Goal: Task Accomplishment & Management: Use online tool/utility

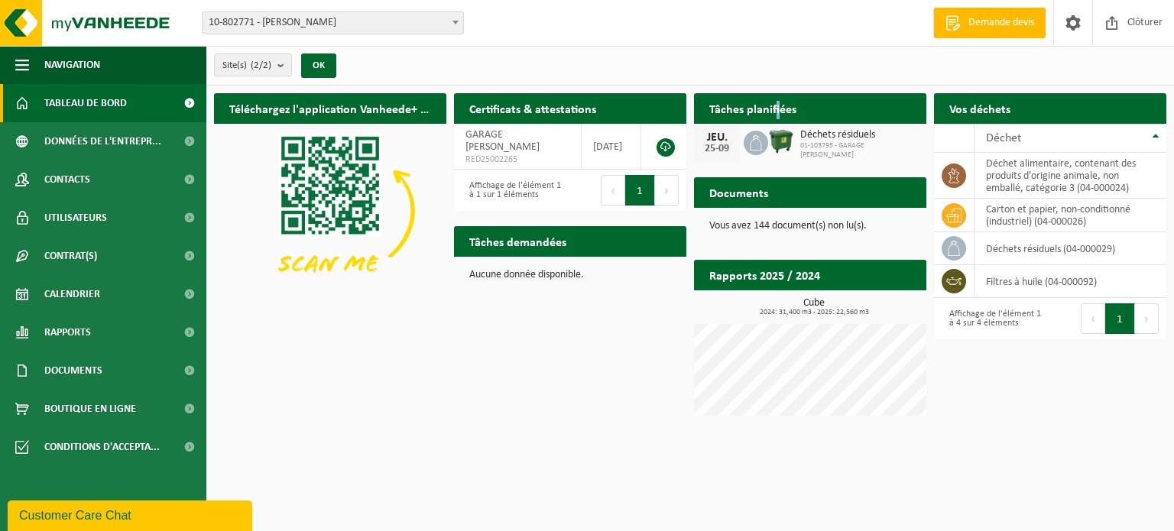
click at [776, 109] on h2 "Tâches planifiées" at bounding box center [753, 108] width 118 height 30
click at [1039, 171] on td "déchet alimentaire, contenant des produits d'origine animale, non emballé, caté…" at bounding box center [1071, 176] width 192 height 46
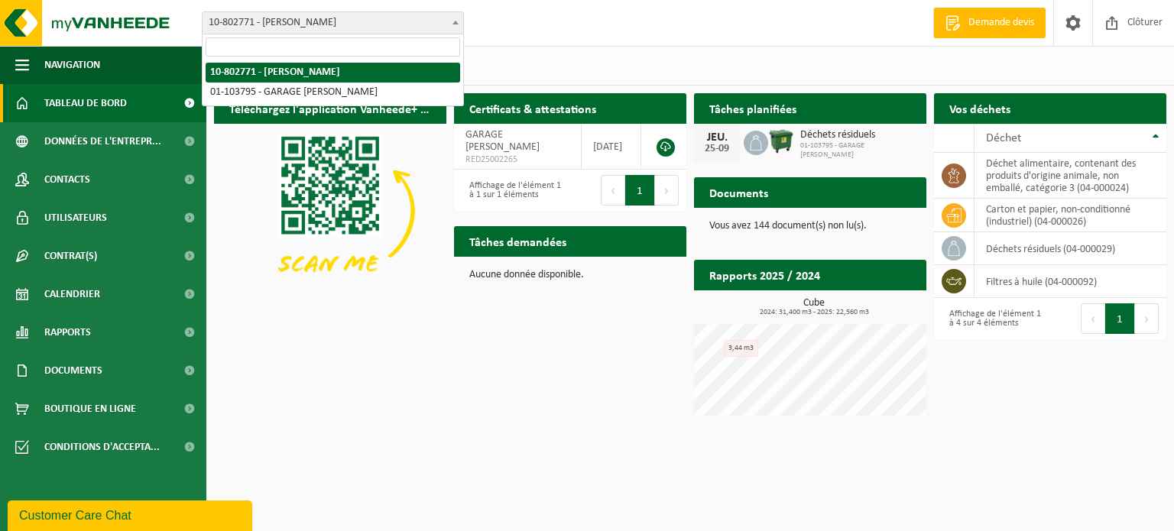
click at [302, 21] on span "10-802771 - [PERSON_NAME]" at bounding box center [333, 22] width 261 height 21
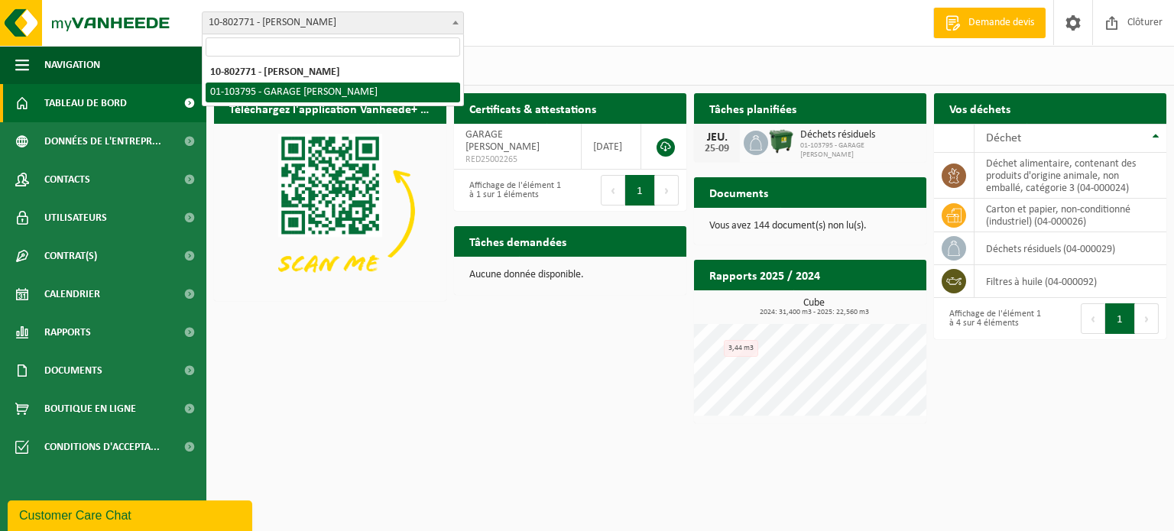
select select "34057"
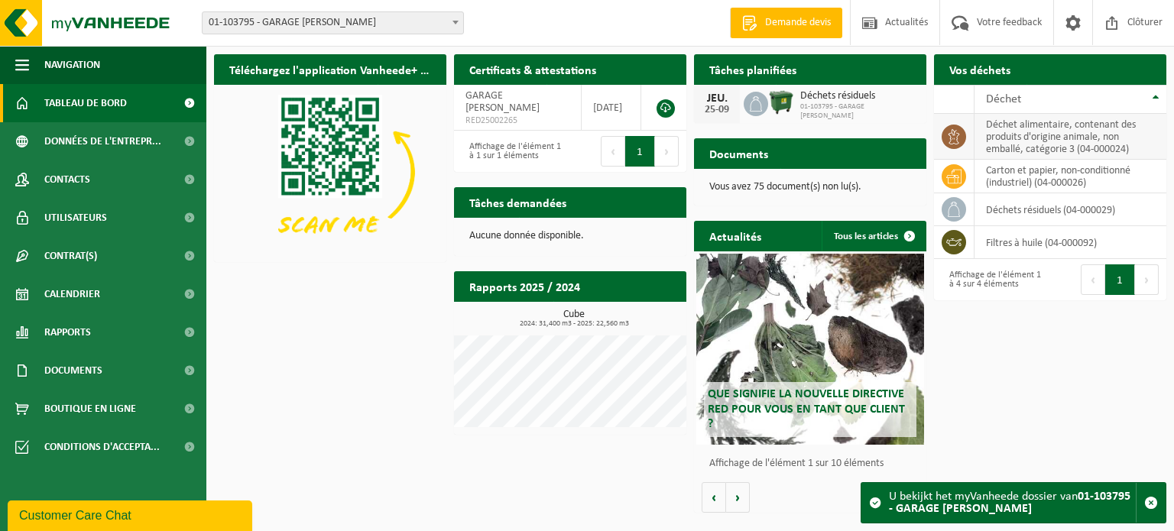
click at [1055, 135] on td "déchet alimentaire, contenant des produits d'origine animale, non emballé, caté…" at bounding box center [1071, 137] width 192 height 46
click at [433, 21] on span "01-103795 - GARAGE [PERSON_NAME]" at bounding box center [333, 22] width 261 height 21
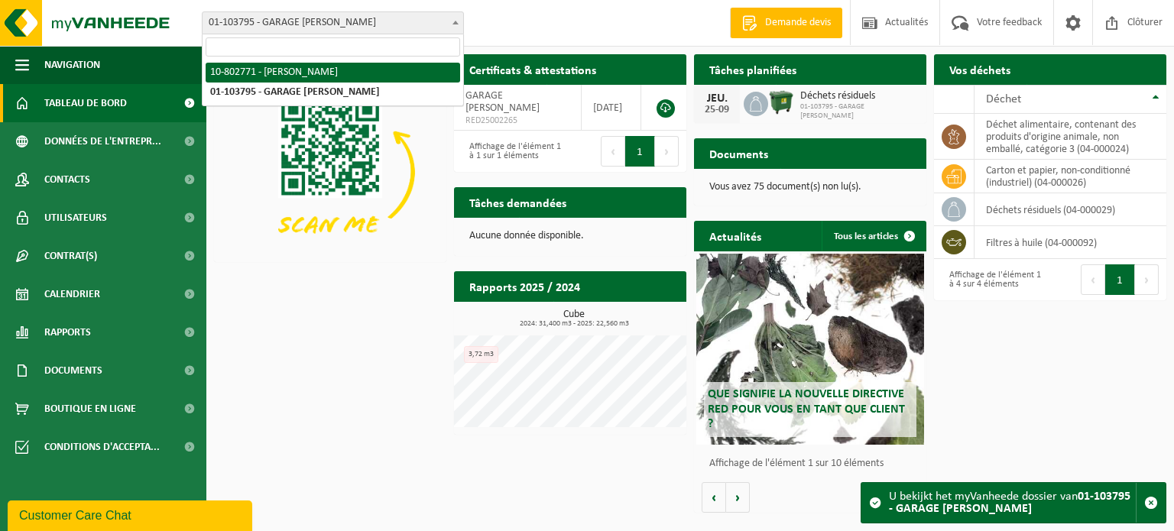
select select "34062"
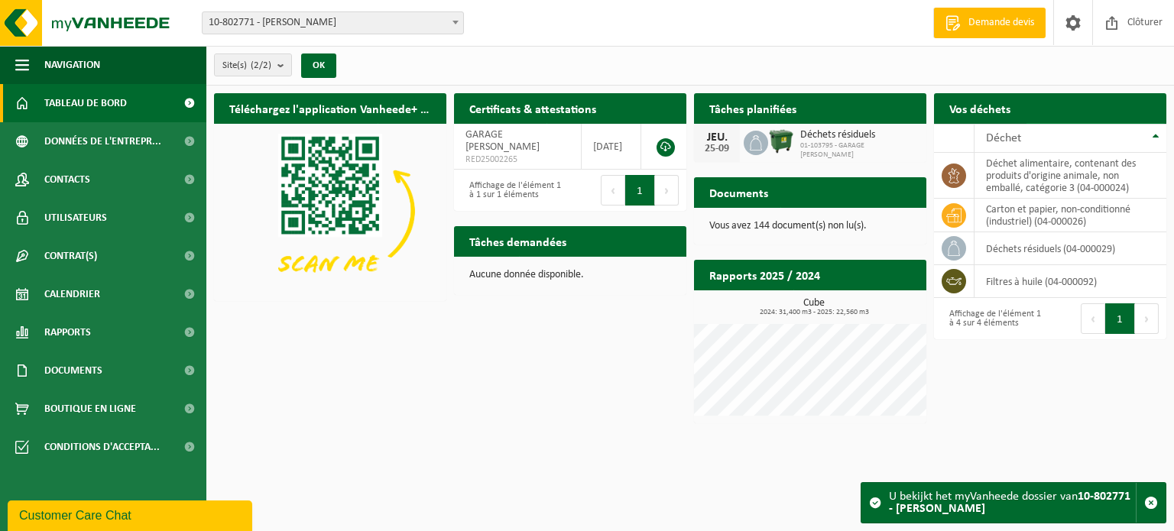
click at [1142, 123] on span at bounding box center [1149, 138] width 31 height 31
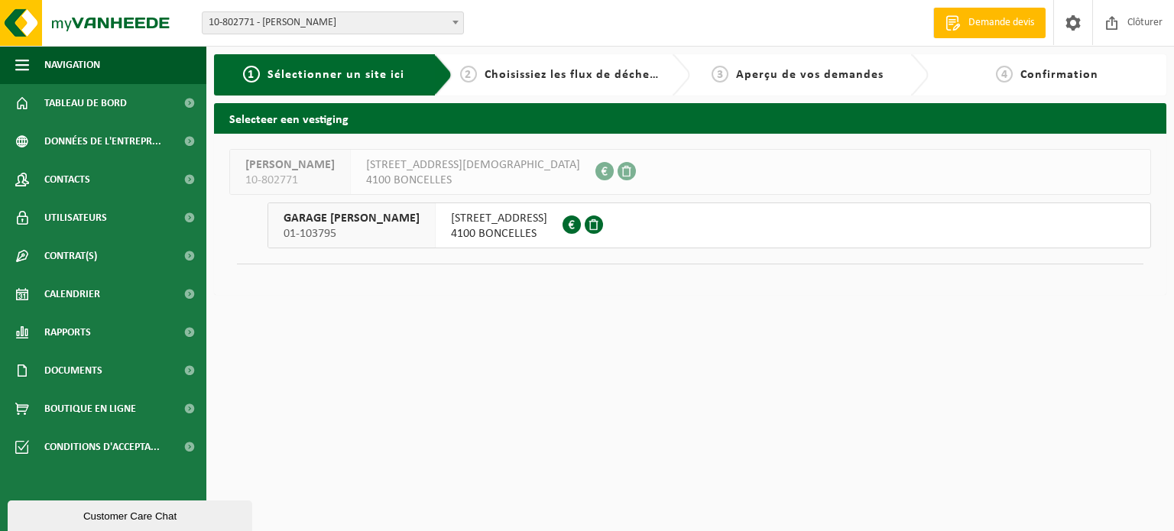
click at [427, 223] on div "GARAGE PEETERS CÉDRIC 01-103795" at bounding box center [351, 225] width 167 height 44
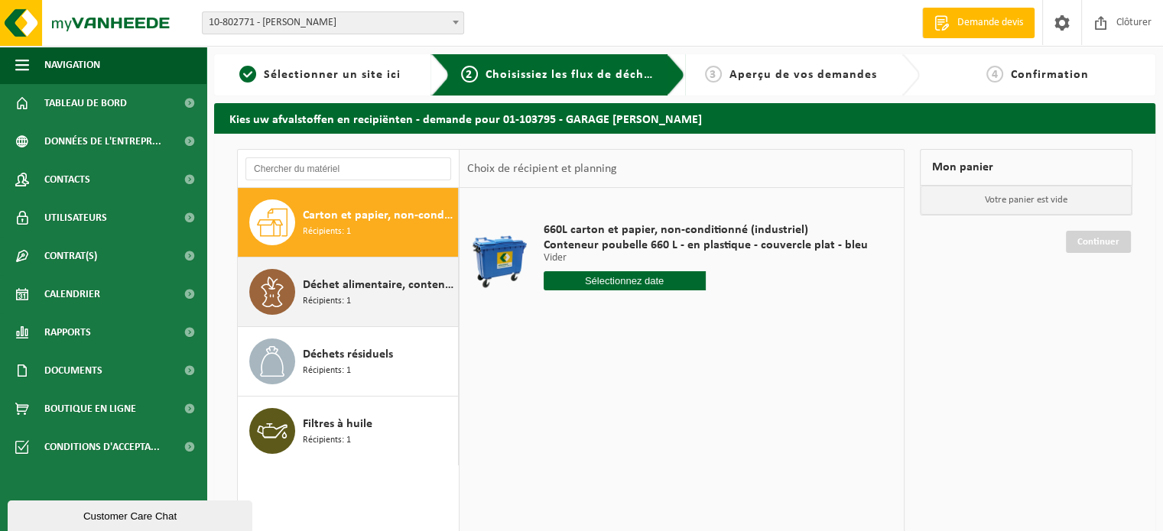
click at [319, 290] on span "Déchet alimentaire, contenant des produits d'origine animale, non emballé, caté…" at bounding box center [378, 285] width 151 height 18
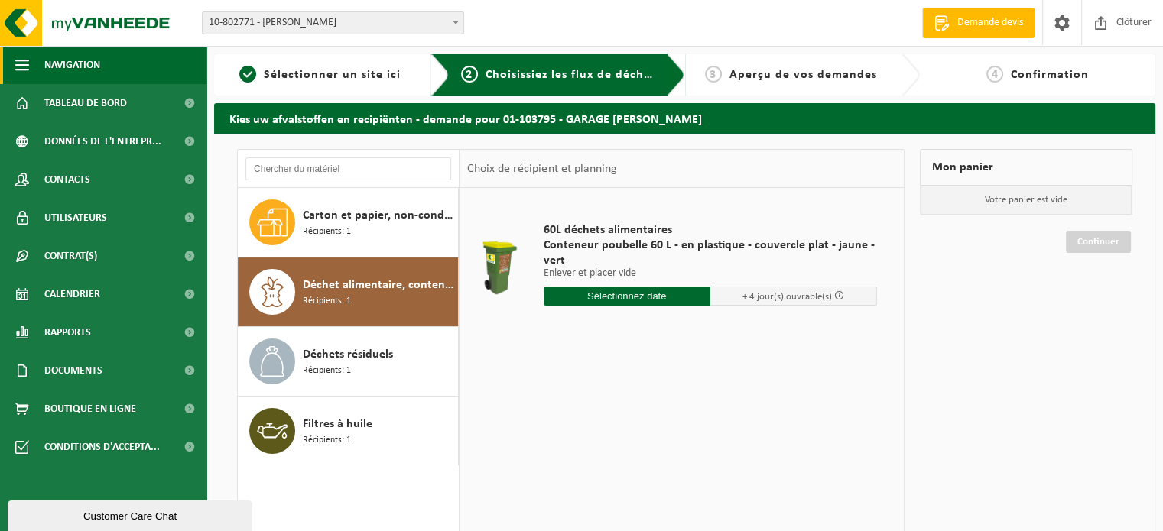
click at [100, 69] on span "Navigation" at bounding box center [72, 65] width 56 height 38
